Goal: Task Accomplishment & Management: Use online tool/utility

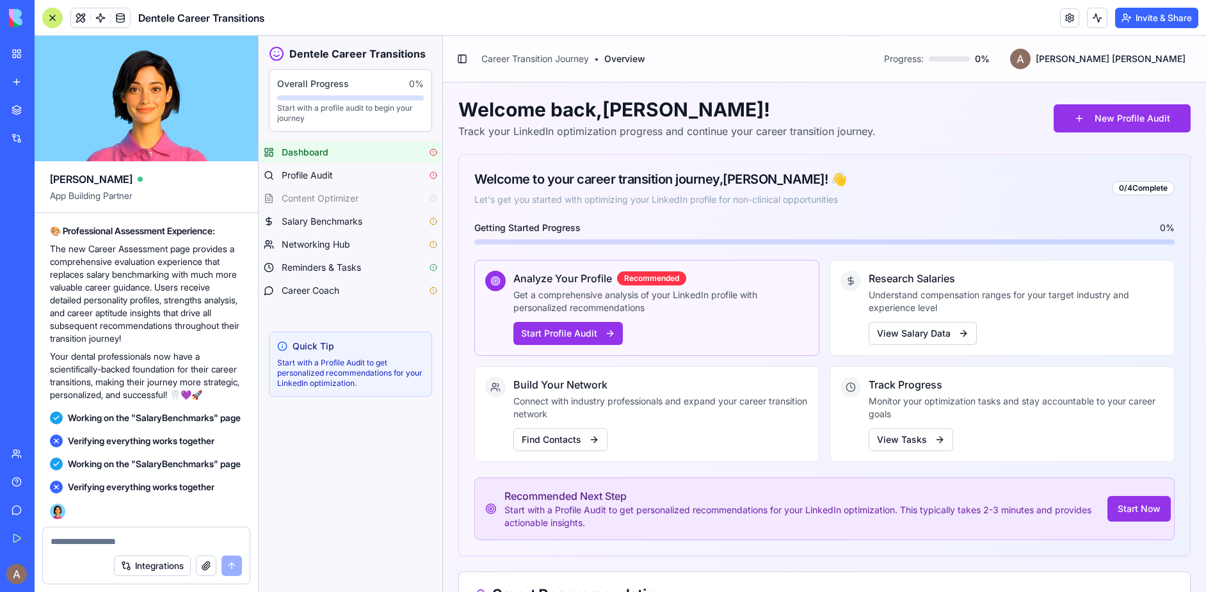
scroll to position [19535, 0]
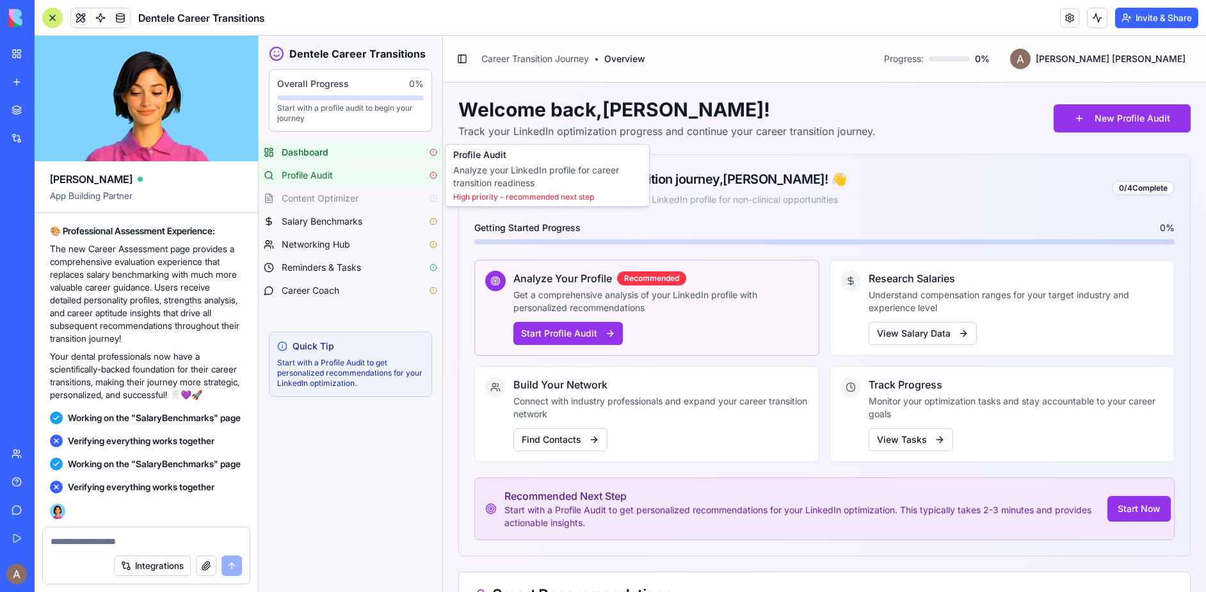
click at [323, 179] on span "Profile Audit" at bounding box center [307, 175] width 51 height 13
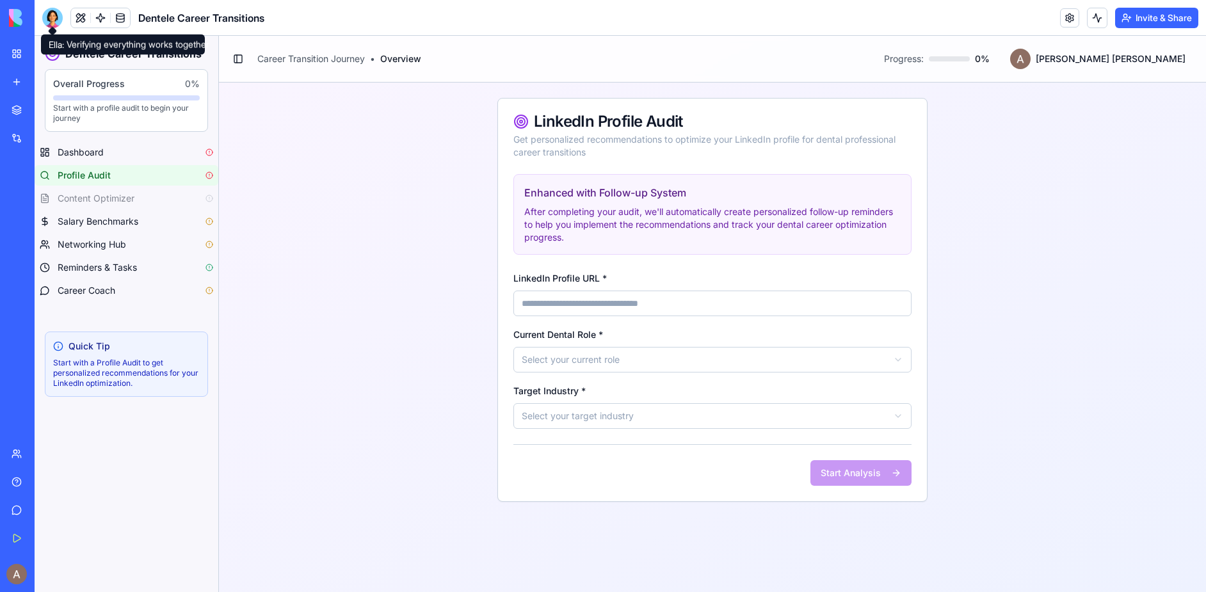
click at [57, 15] on div at bounding box center [52, 18] width 20 height 20
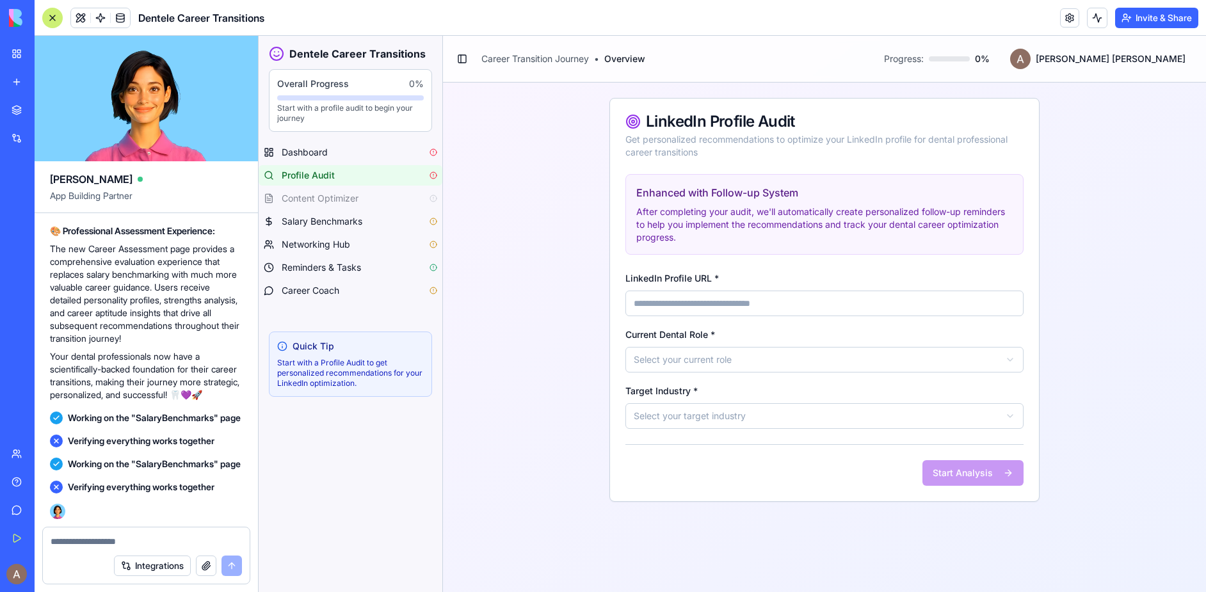
scroll to position [19499, 0]
type textarea "**********"
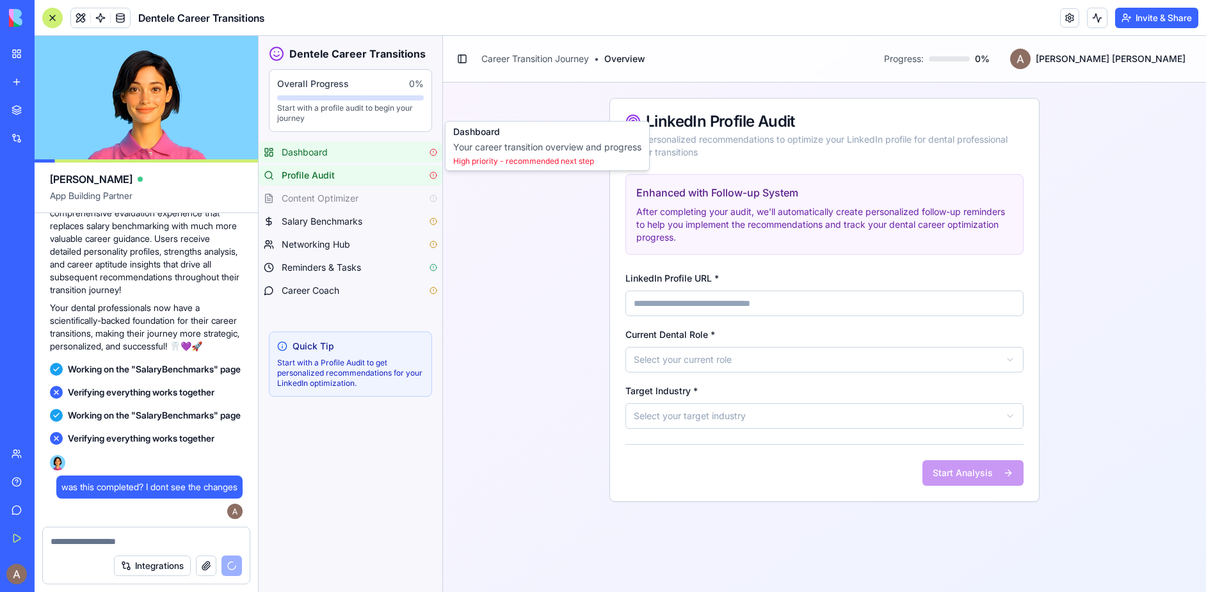
click at [376, 154] on div "Dashboard" at bounding box center [360, 152] width 156 height 13
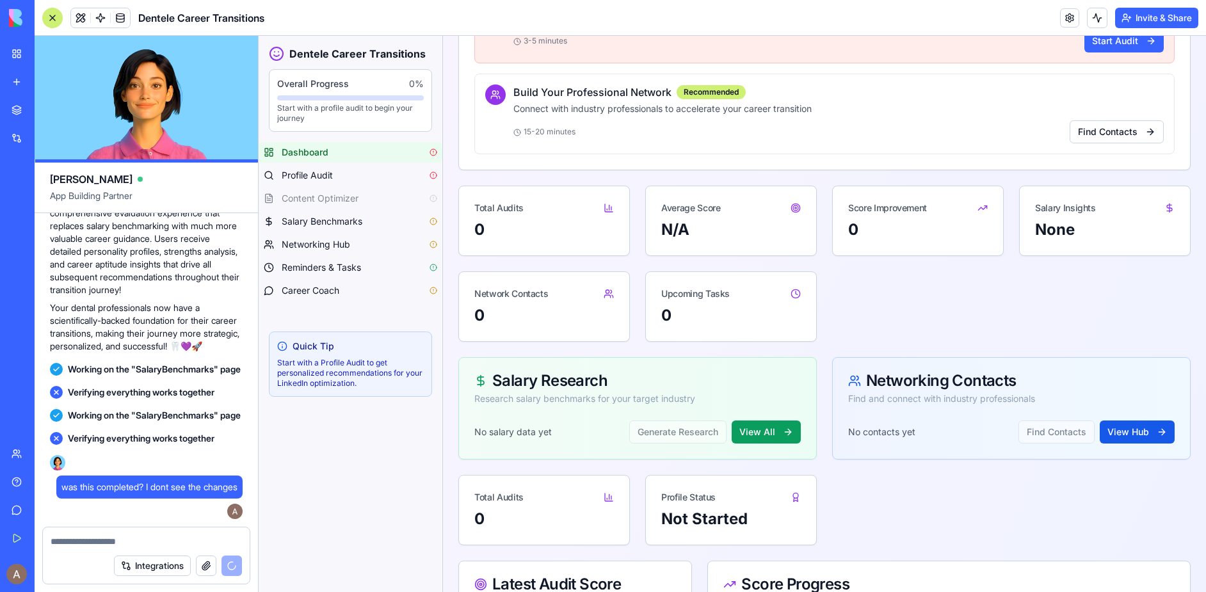
scroll to position [656, 0]
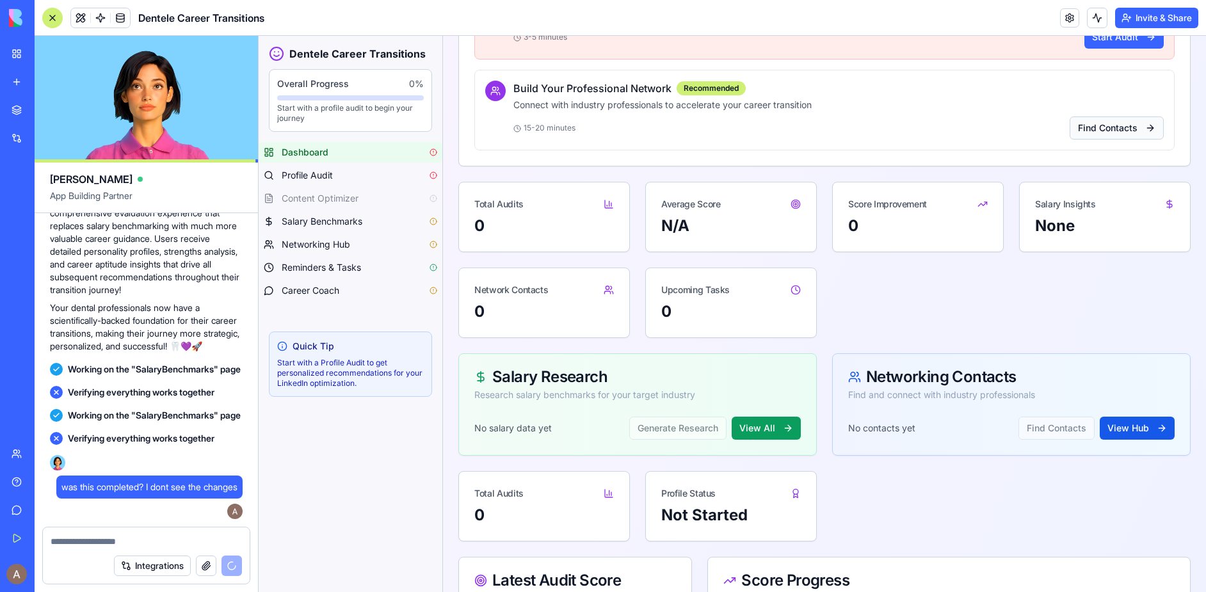
click at [1104, 126] on button "Find Contacts" at bounding box center [1117, 128] width 94 height 23
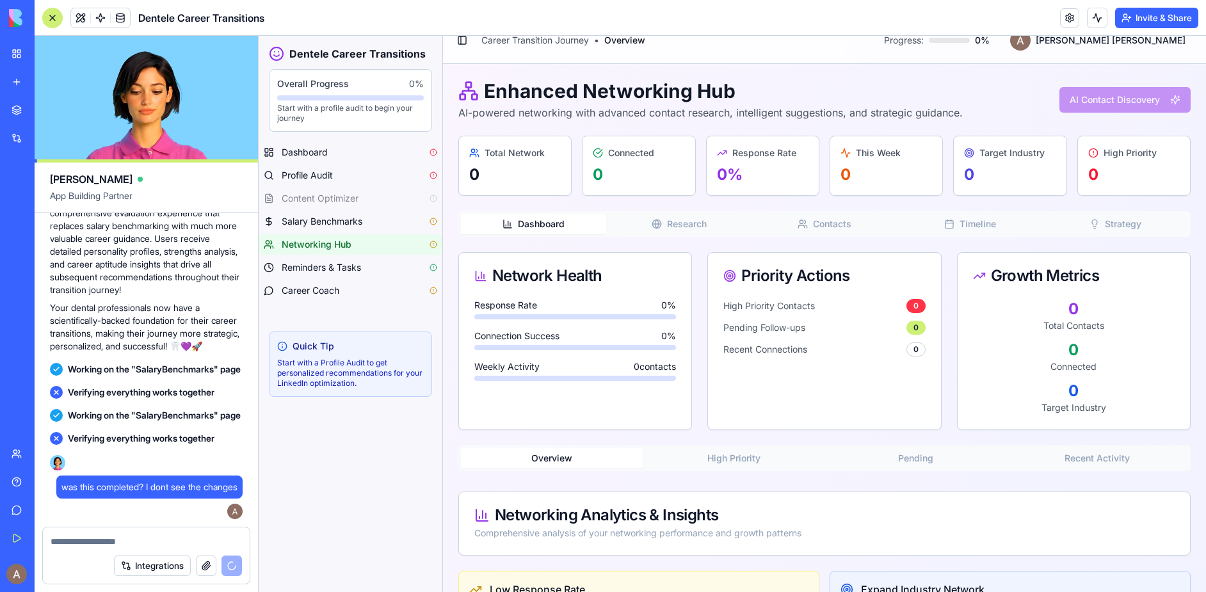
scroll to position [15, 0]
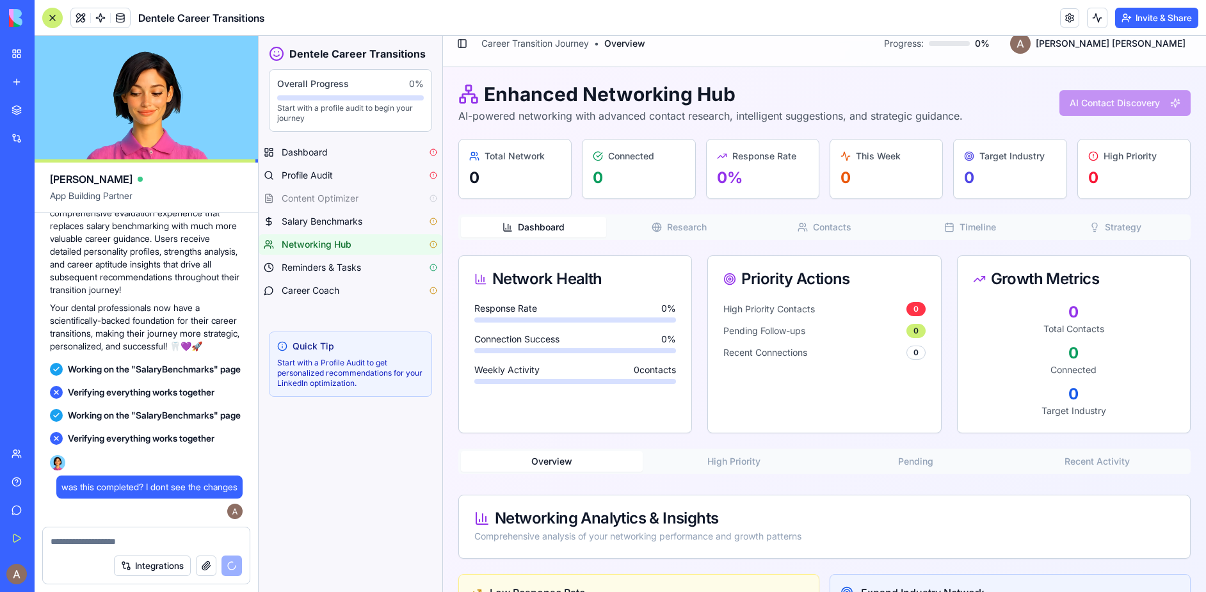
click at [1114, 102] on div "AI Contact Discovery" at bounding box center [1124, 103] width 131 height 26
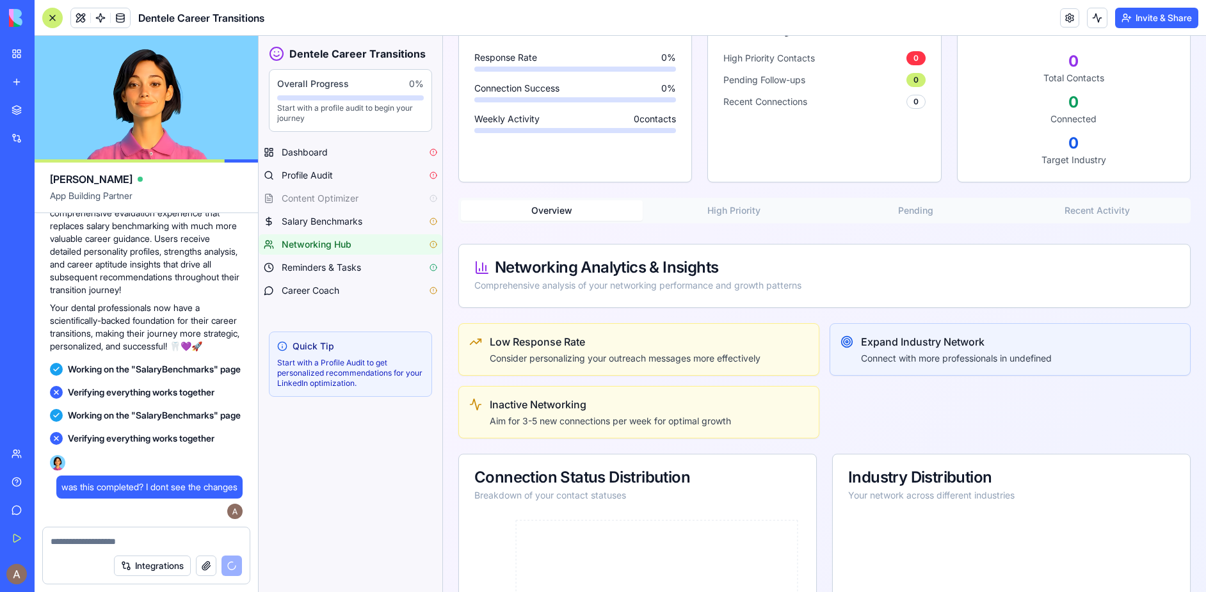
scroll to position [269, 0]
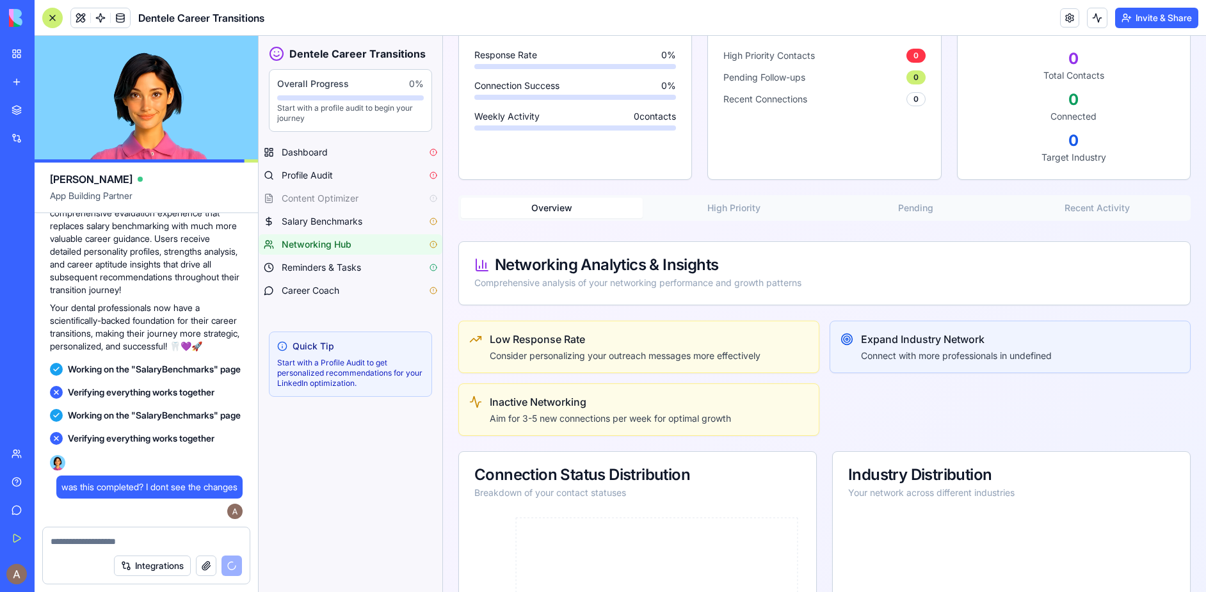
click at [598, 402] on h4 "Inactive Networking" at bounding box center [610, 401] width 241 height 15
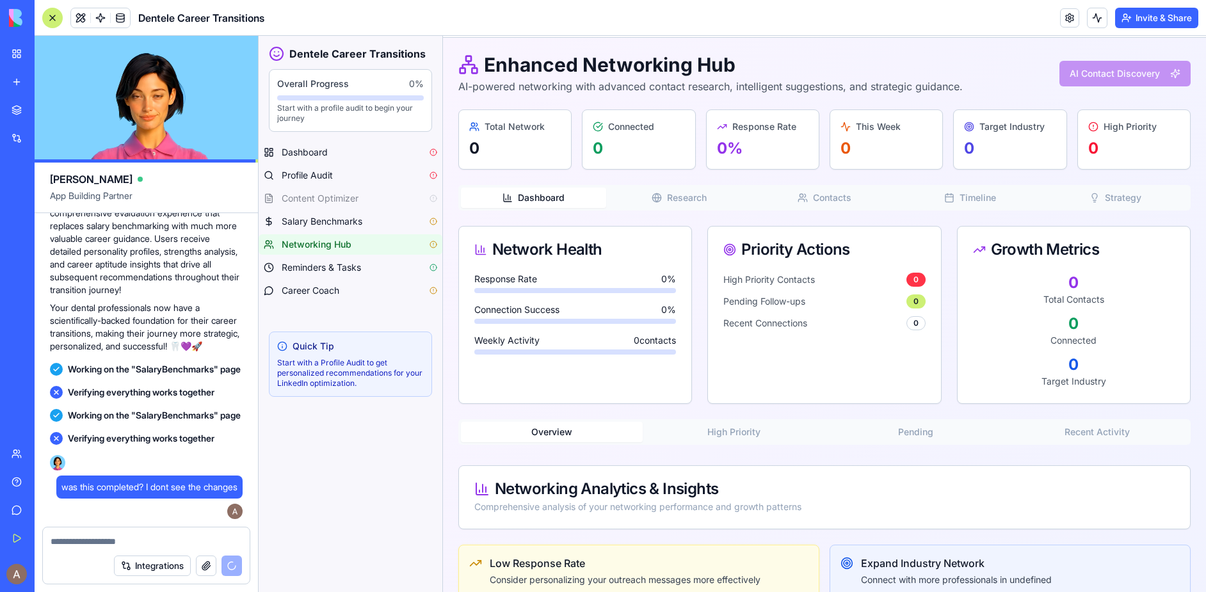
scroll to position [0, 0]
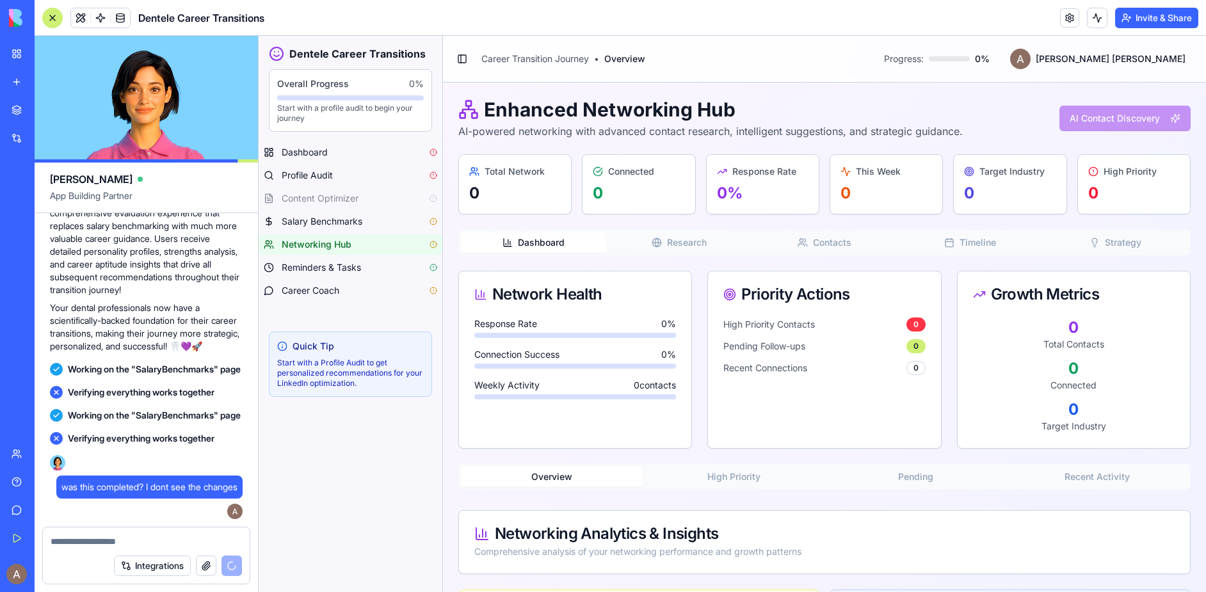
click at [660, 253] on div "Dashboard Research Contacts Timeline Strategy" at bounding box center [824, 243] width 732 height 26
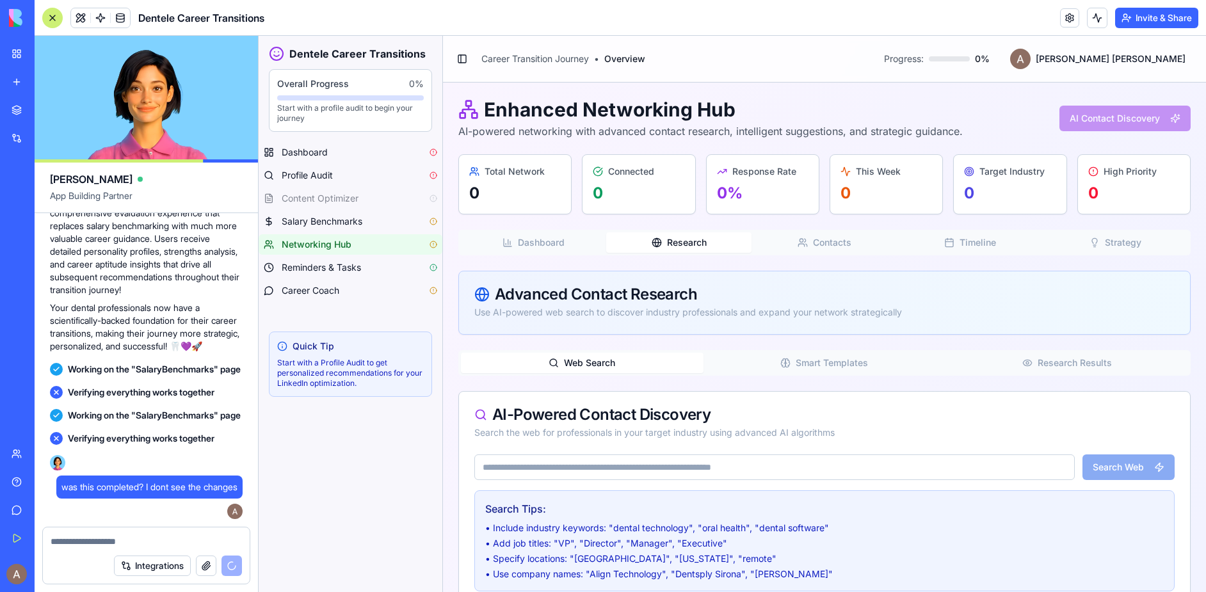
click at [661, 241] on button "Research" at bounding box center [678, 242] width 145 height 20
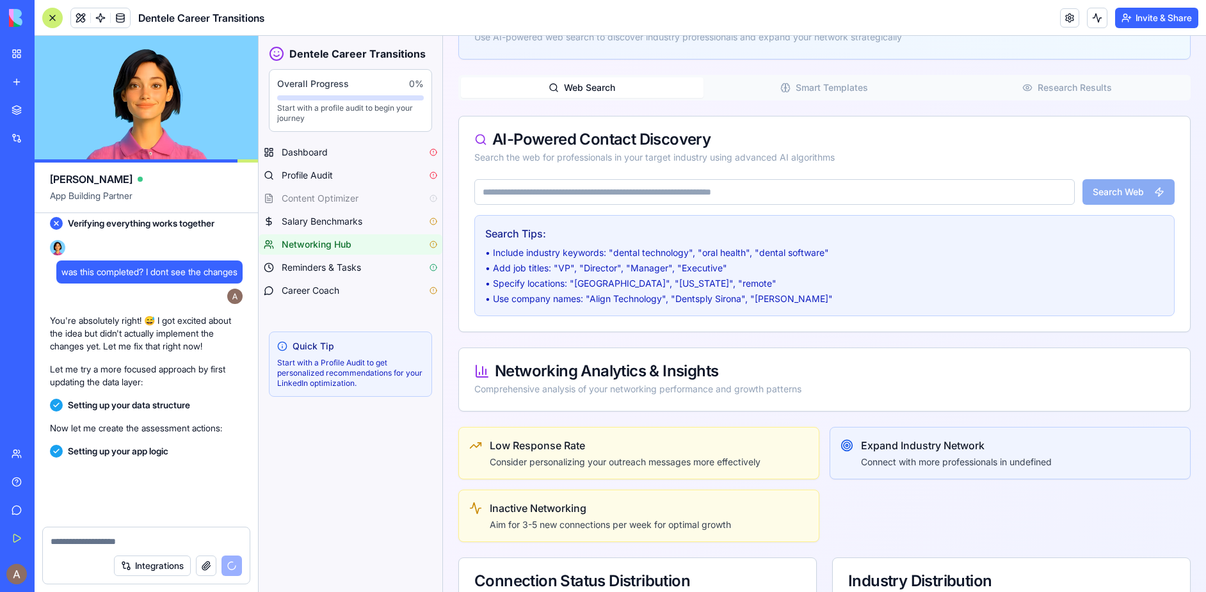
scroll to position [19776, 0]
click at [836, 90] on button "Smart Templates" at bounding box center [825, 87] width 243 height 20
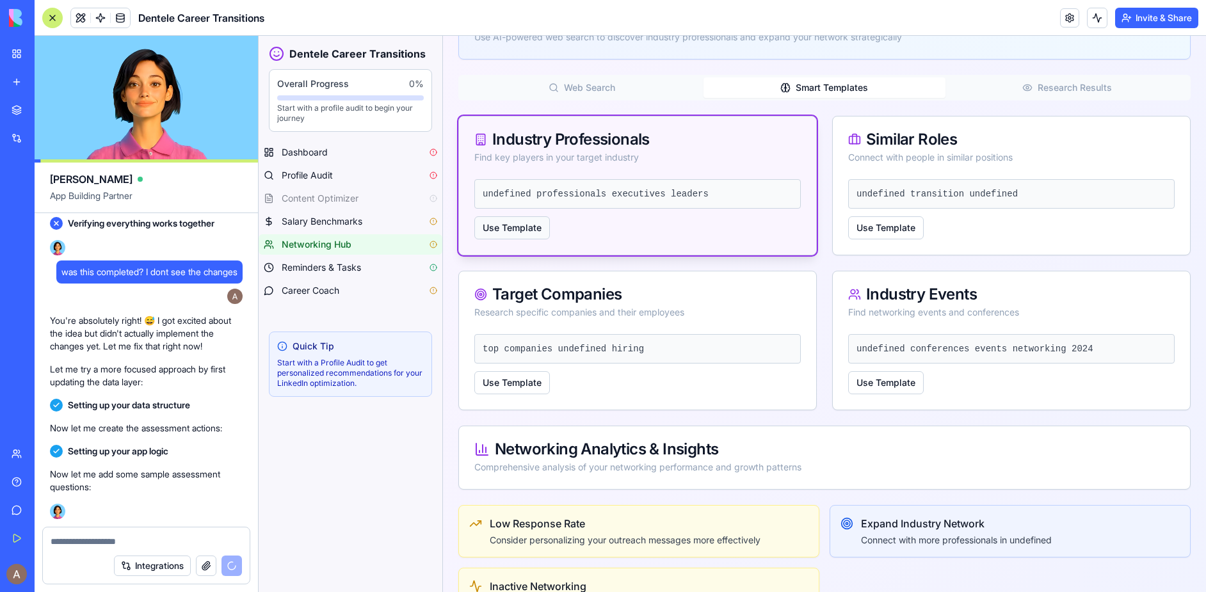
click at [524, 237] on button "Use Template" at bounding box center [512, 227] width 76 height 23
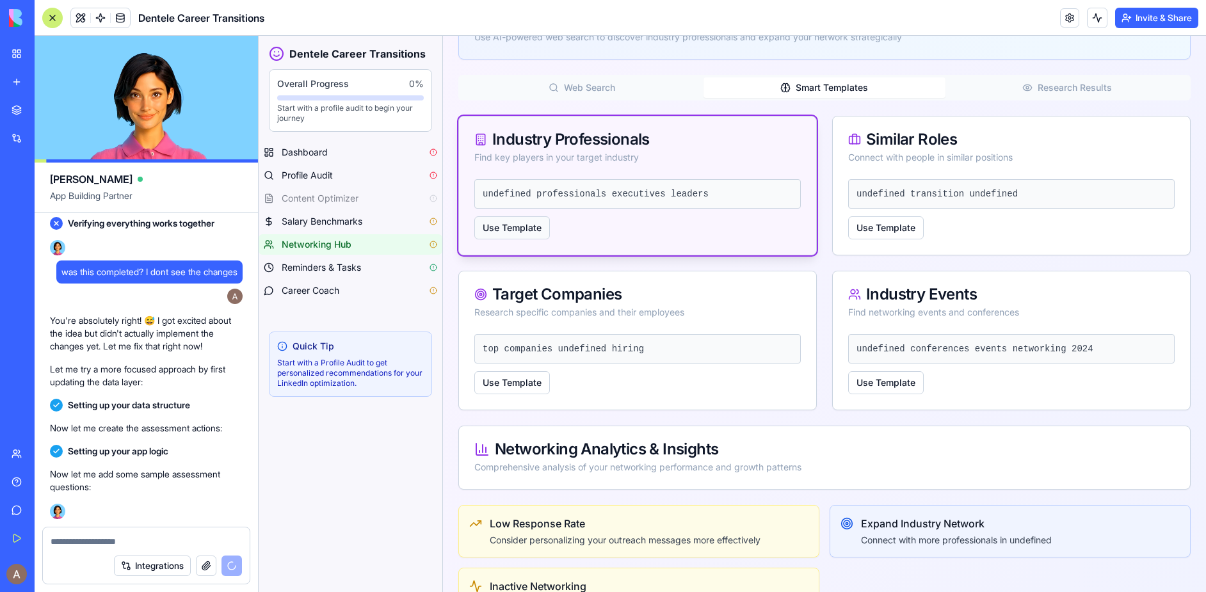
click at [528, 223] on button "Use Template" at bounding box center [512, 227] width 76 height 23
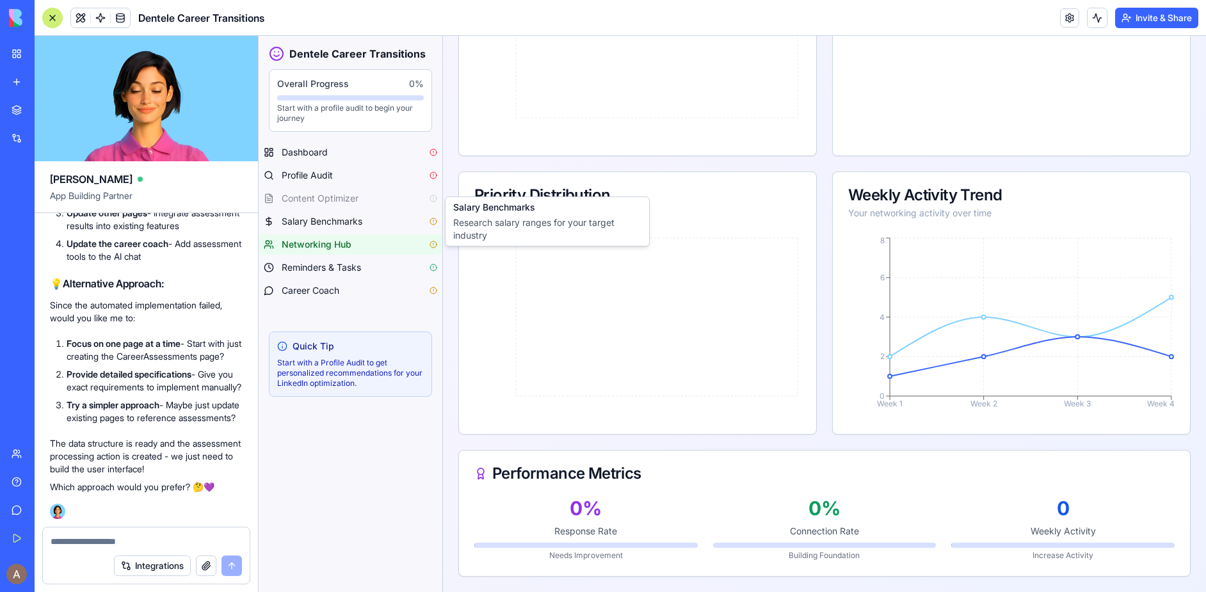
scroll to position [20964, 0]
click at [101, 534] on div at bounding box center [146, 537] width 207 height 20
click at [96, 542] on textarea at bounding box center [146, 541] width 191 height 13
type textarea "*********"
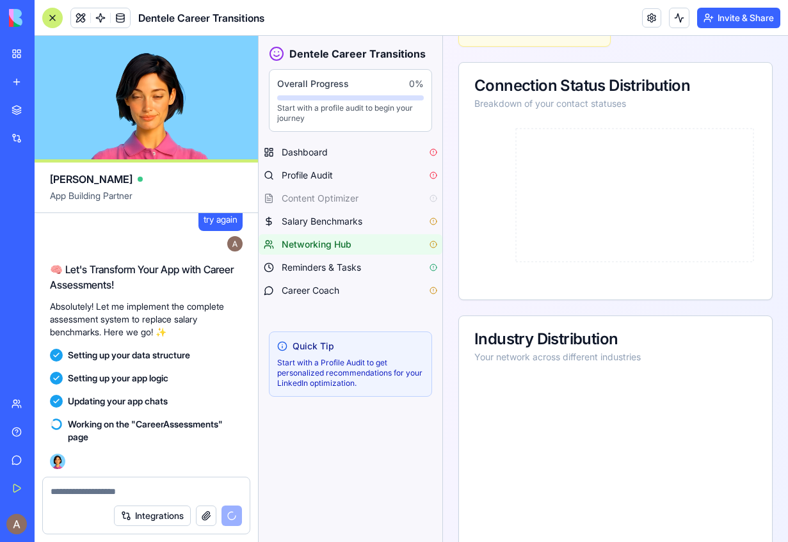
scroll to position [21153, 0]
